Goal: Information Seeking & Learning: Learn about a topic

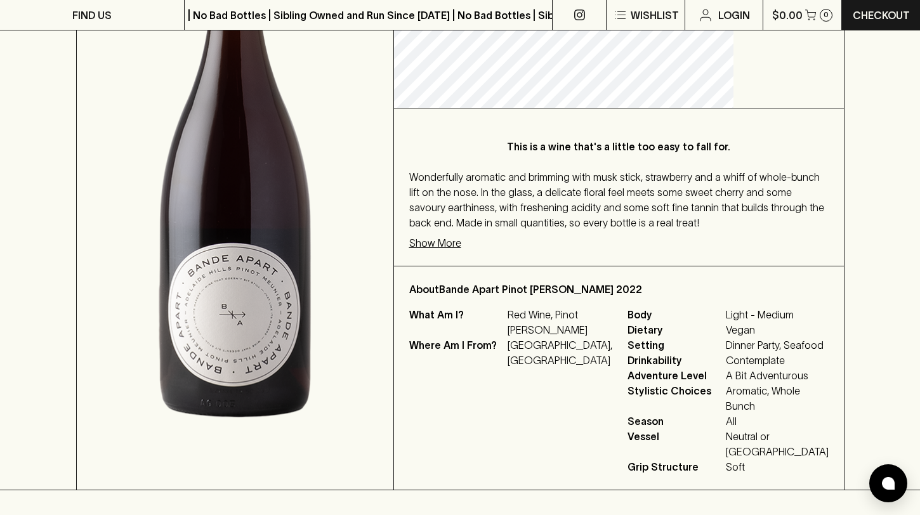
scroll to position [322, 0]
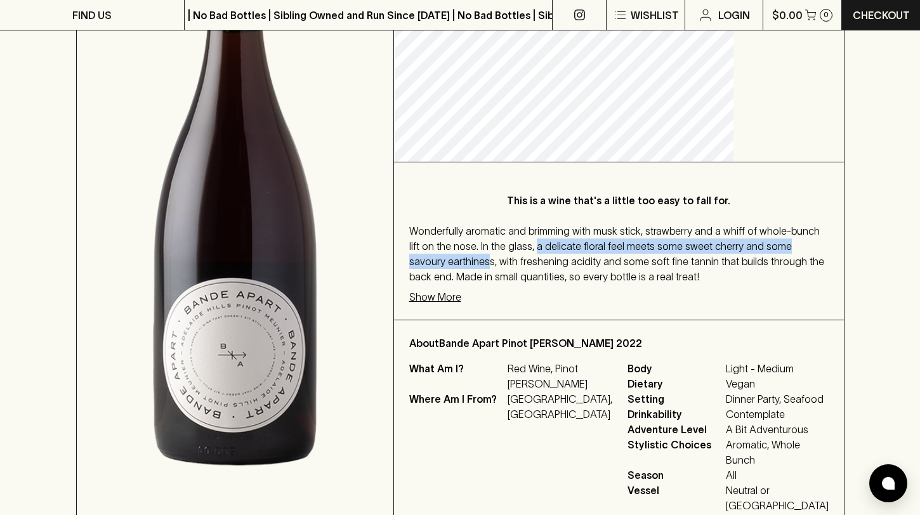
drag, startPoint x: 682, startPoint y: 248, endPoint x: 700, endPoint y: 261, distance: 22.7
click at [700, 261] on span "Wonderfully aromatic and brimming with musk stick, strawberry and a whiff of wh…" at bounding box center [616, 253] width 415 height 57
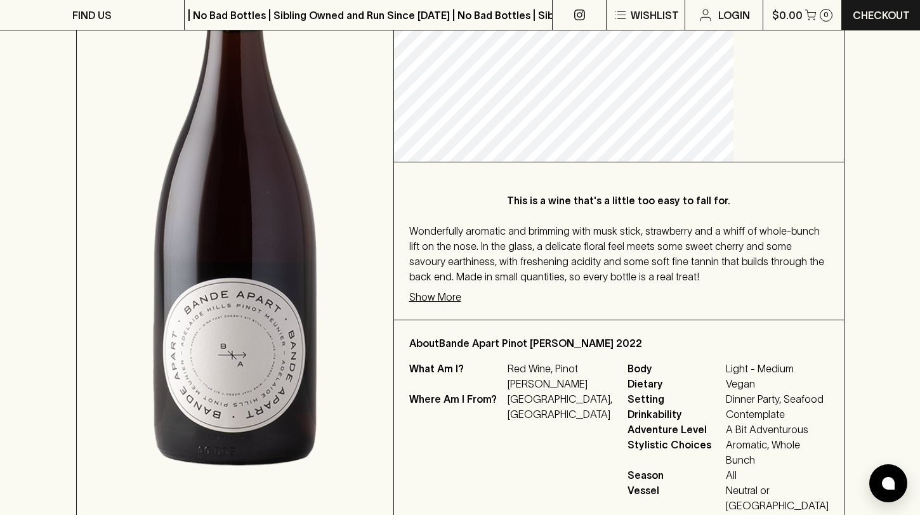
click at [461, 300] on p "Show More" at bounding box center [435, 296] width 52 height 15
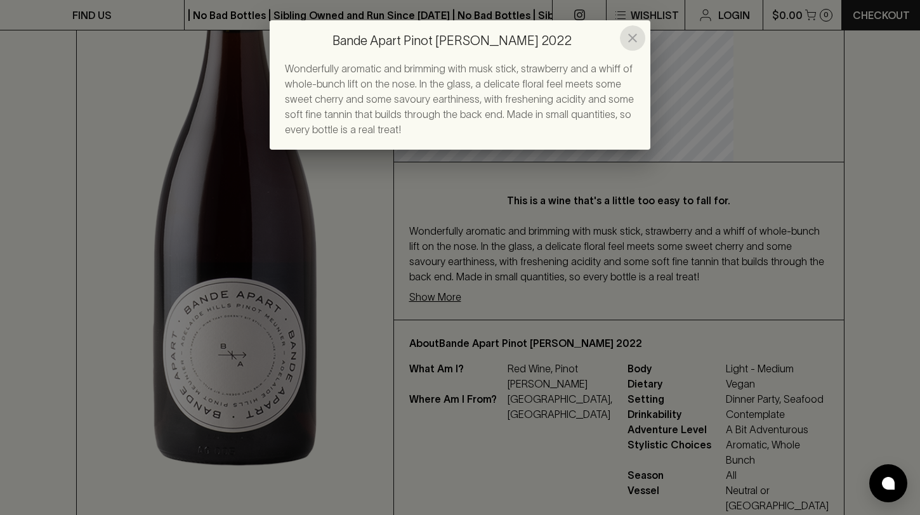
click at [631, 33] on icon "close" at bounding box center [632, 37] width 15 height 15
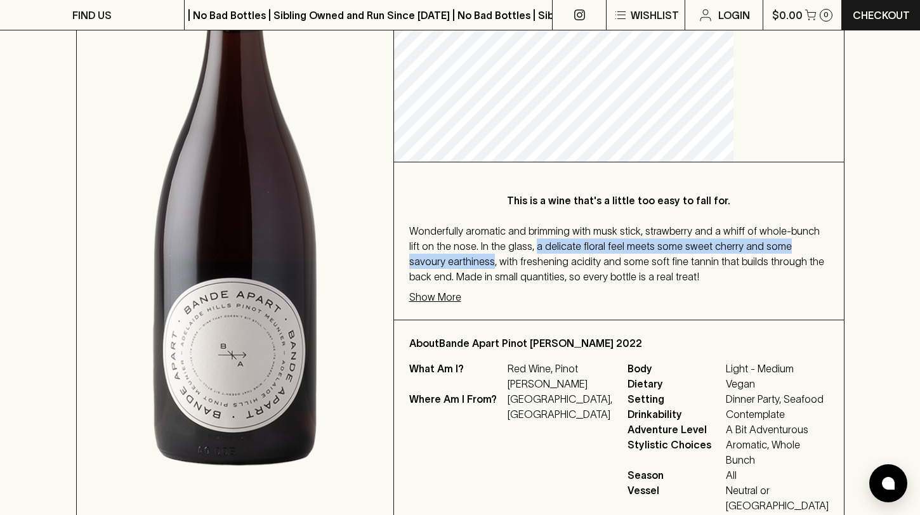
drag, startPoint x: 681, startPoint y: 246, endPoint x: 707, endPoint y: 262, distance: 31.0
click at [707, 262] on span "Wonderfully aromatic and brimming with musk stick, strawberry and a whiff of wh…" at bounding box center [616, 253] width 415 height 57
copy span "a delicate floral feel meets some sweet cherry and some savoury earthiness"
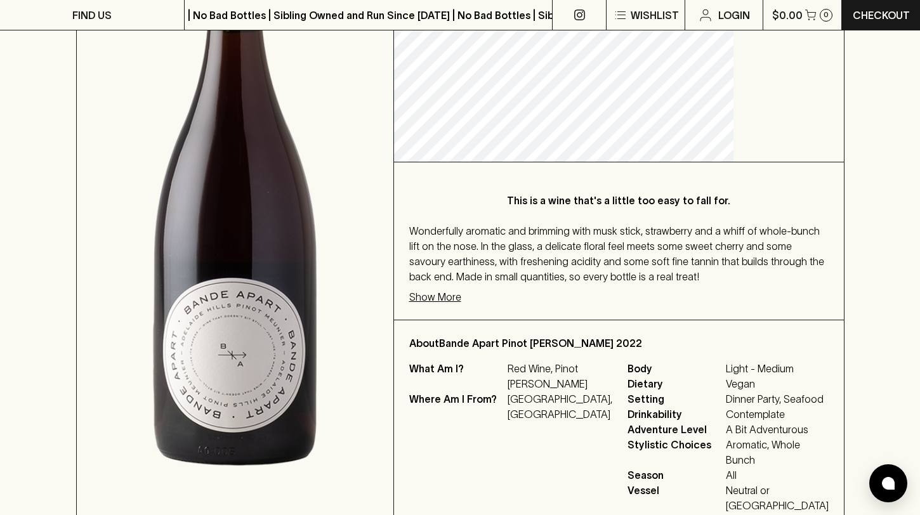
click at [582, 253] on div "Wonderfully aromatic and brimming with musk stick, strawberry and a whiff of wh…" at bounding box center [618, 253] width 419 height 61
drag, startPoint x: 468, startPoint y: 228, endPoint x: 765, endPoint y: 292, distance: 303.8
click at [765, 292] on div "This is a wine that's a little too easy to fall for. Wonderfully aromatic and b…" at bounding box center [619, 240] width 450 height 157
click at [461, 298] on p "Show More" at bounding box center [435, 296] width 52 height 15
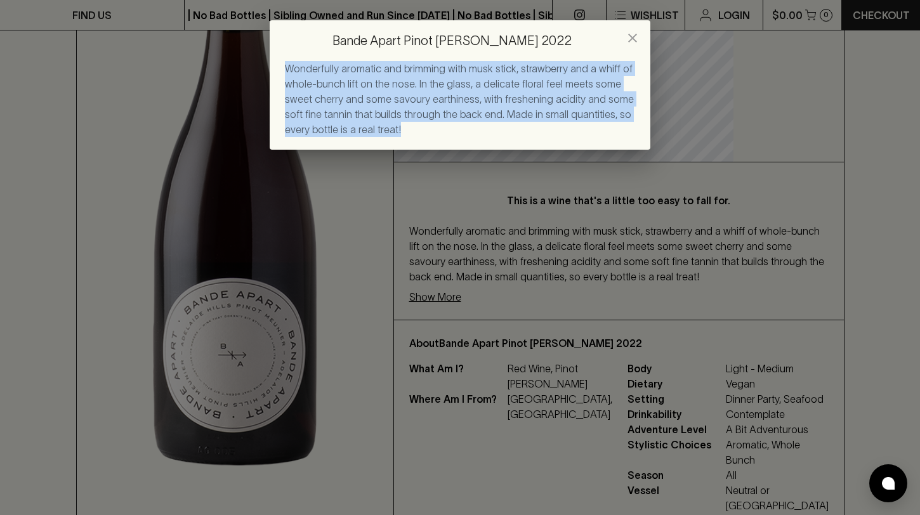
drag, startPoint x: 286, startPoint y: 69, endPoint x: 396, endPoint y: 141, distance: 131.8
click at [396, 141] on div "Wonderfully aromatic and brimming with musk stick, strawberry and a whiff of wh…" at bounding box center [460, 105] width 381 height 89
copy span "Wonderfully aromatic and brimming with musk stick, strawberry and a whiff of wh…"
click at [438, 113] on span "Wonderfully aromatic and brimming with musk stick, strawberry and a whiff of wh…" at bounding box center [459, 99] width 349 height 72
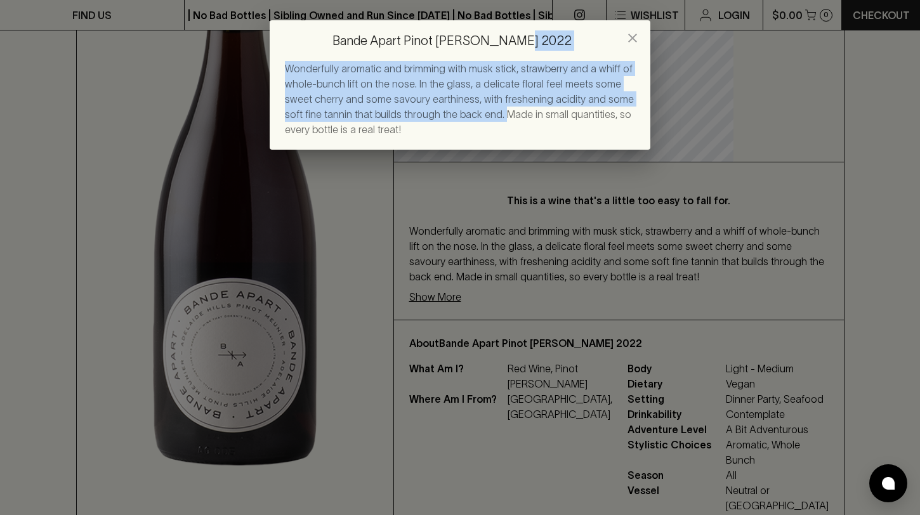
drag, startPoint x: 493, startPoint y: 116, endPoint x: 272, endPoint y: 60, distance: 228.5
click at [272, 60] on div "Bande Apart Pinot [PERSON_NAME] 2022 Wonderfully aromatic and brimming with mus…" at bounding box center [460, 84] width 381 height 129
copy div "Wonderfully aromatic and brimming with musk stick, strawberry and a whiff of wh…"
click at [629, 40] on icon "close" at bounding box center [632, 37] width 15 height 15
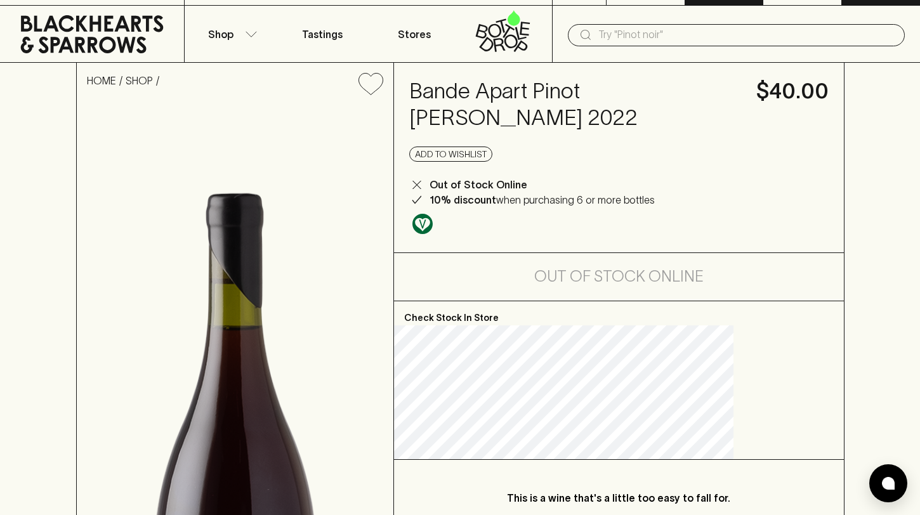
scroll to position [0, 0]
